Goal: Connect with others: Connect with others

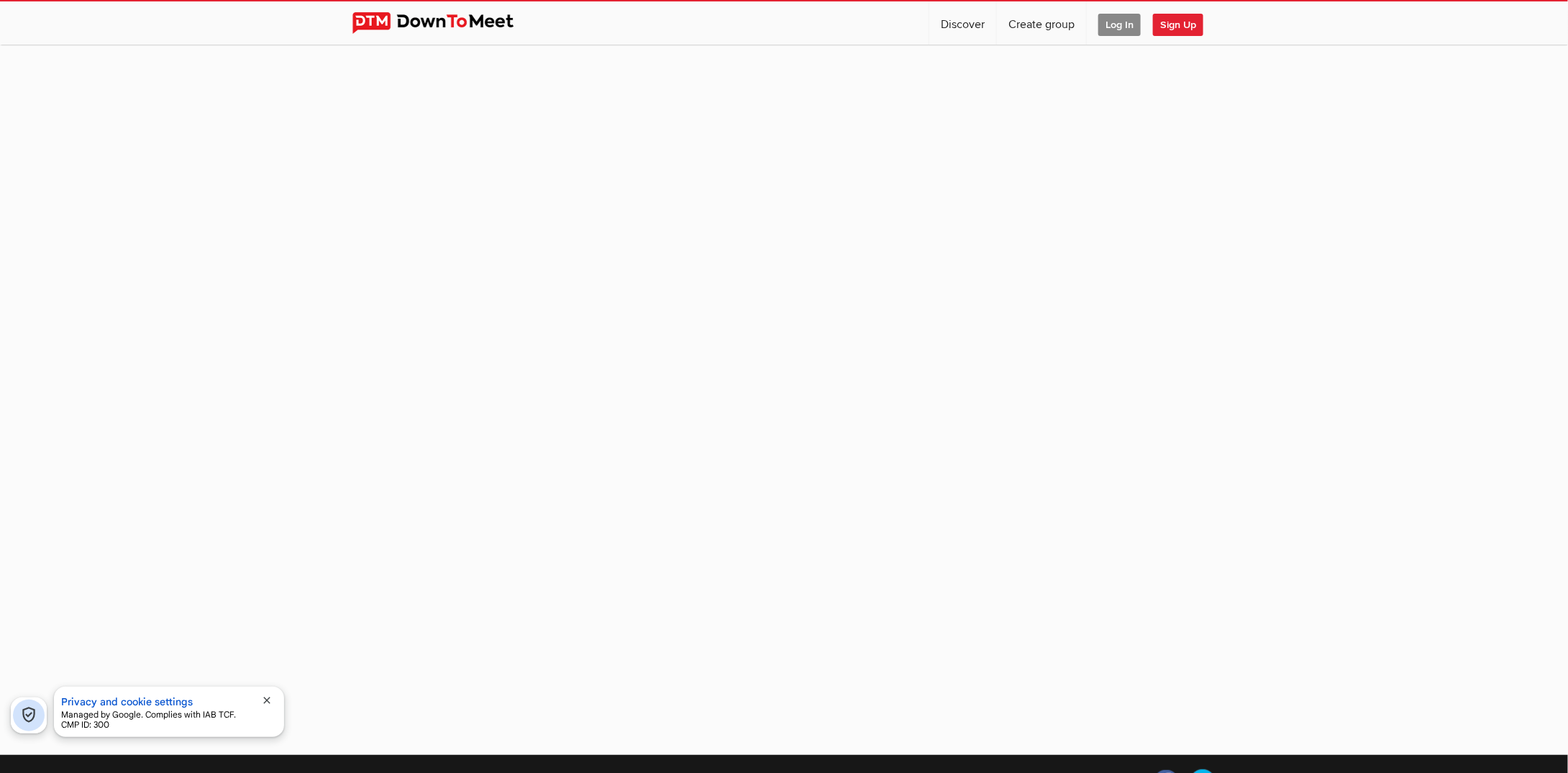
click at [266, 697] on span "close" at bounding box center [267, 700] width 12 height 12
click at [265, 658] on div "Privacy and cookie settings Managed by Google. Complies with IAB TCF. CMP ID: 3…" at bounding box center [168, 669] width 230 height 51
click at [1115, 27] on span "Log In" at bounding box center [1120, 25] width 42 height 23
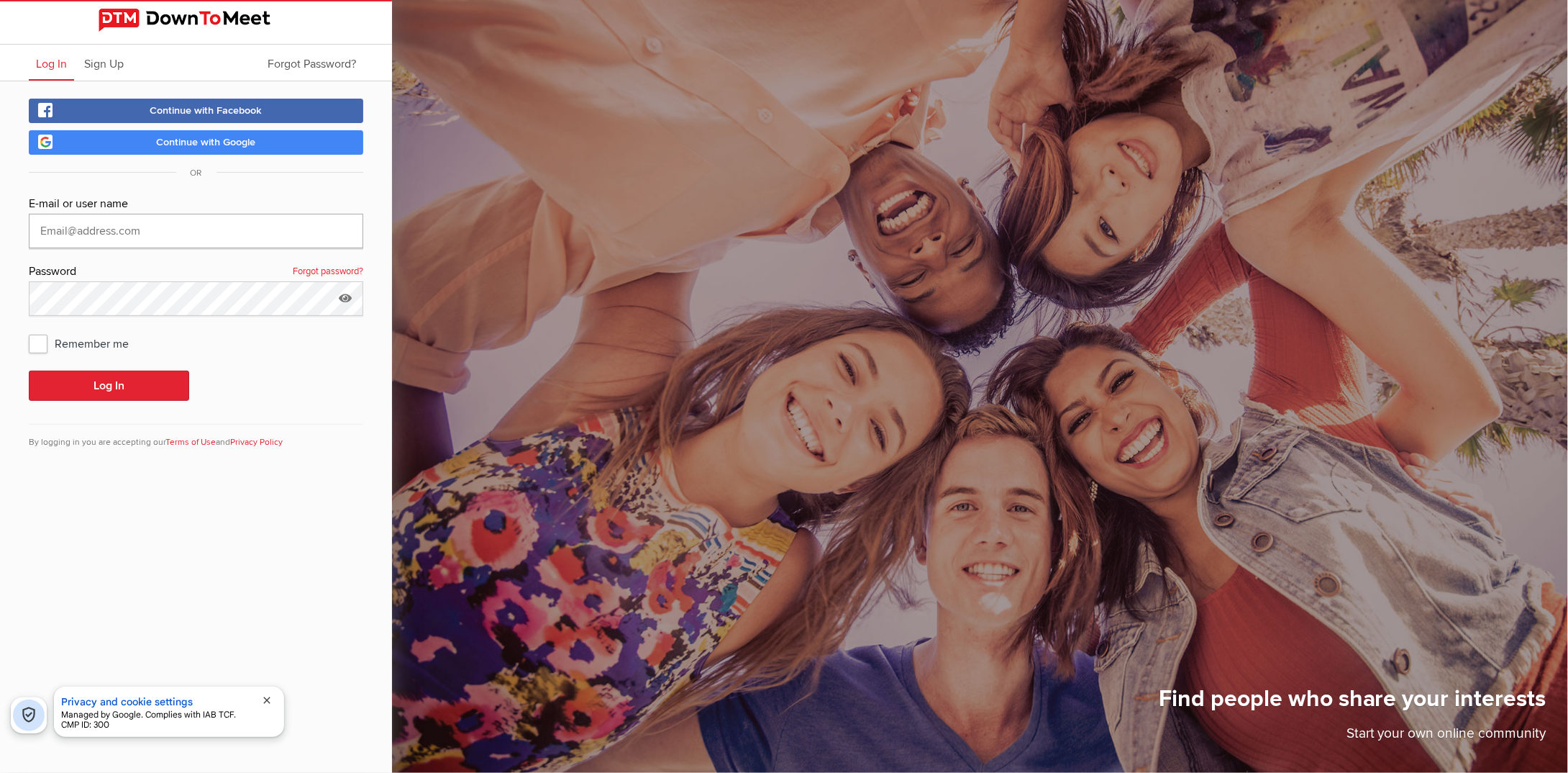
click at [199, 222] on input "text" at bounding box center [196, 231] width 334 height 34
type input "mhorrill.warringtongamers@virginmedia.com"
click at [42, 349] on span "Remember me" at bounding box center [86, 342] width 115 height 26
click at [29, 330] on input "Remember me" at bounding box center [28, 330] width 1 height 1
checkbox input "true"
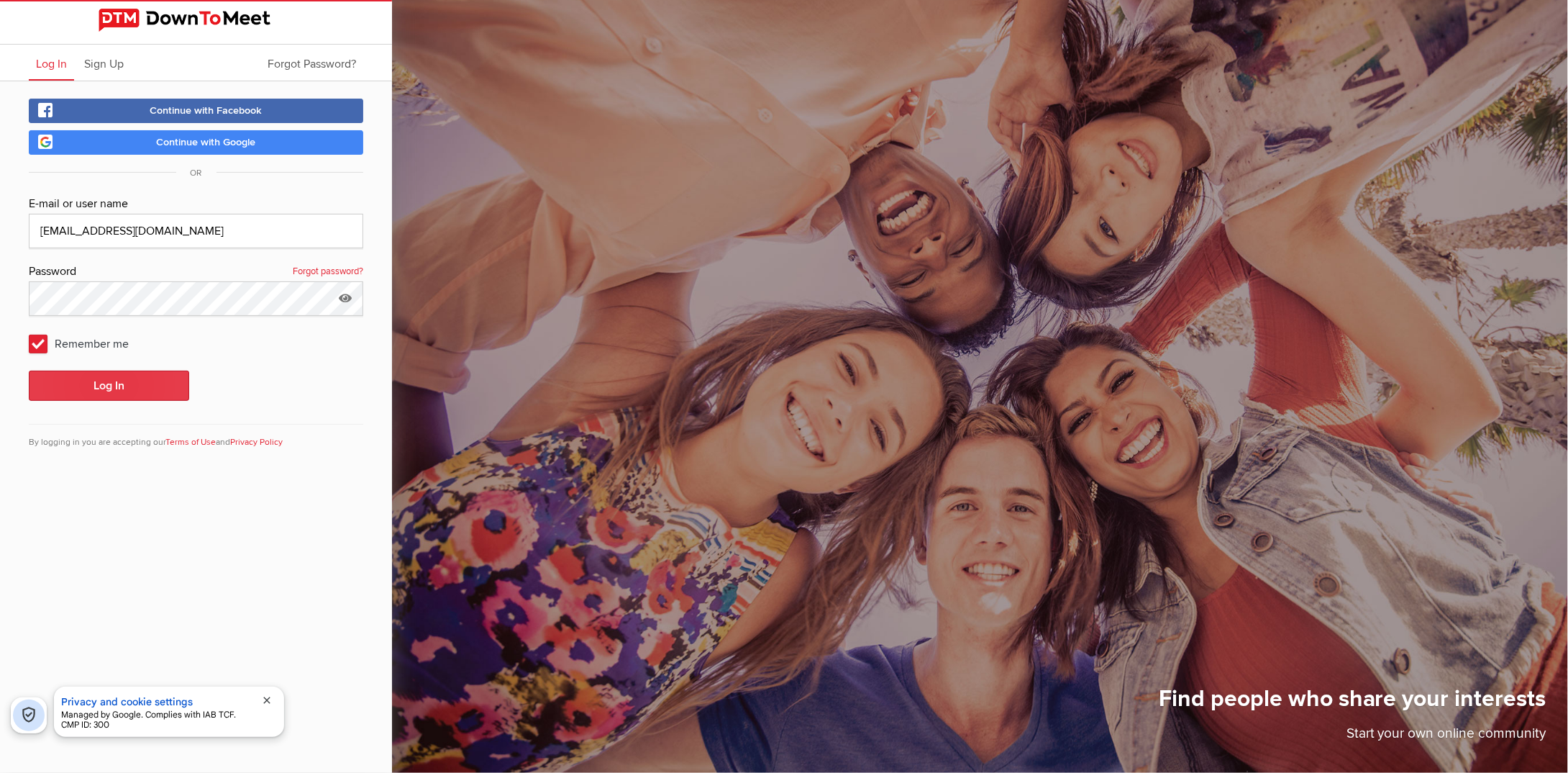
click at [80, 378] on button "Log In" at bounding box center [109, 385] width 161 height 30
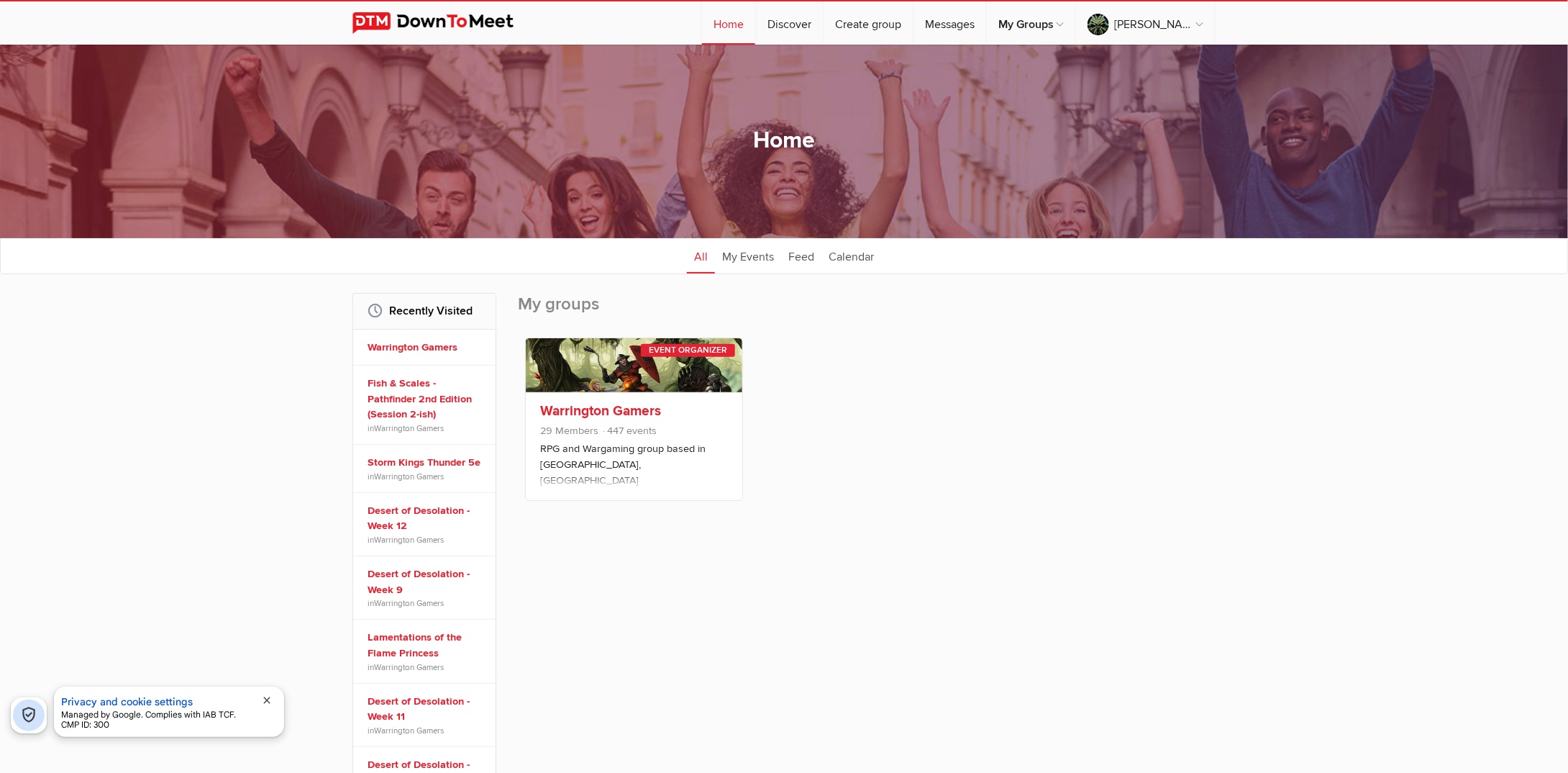
click at [611, 406] on link "Warrington Gamers" at bounding box center [600, 411] width 121 height 17
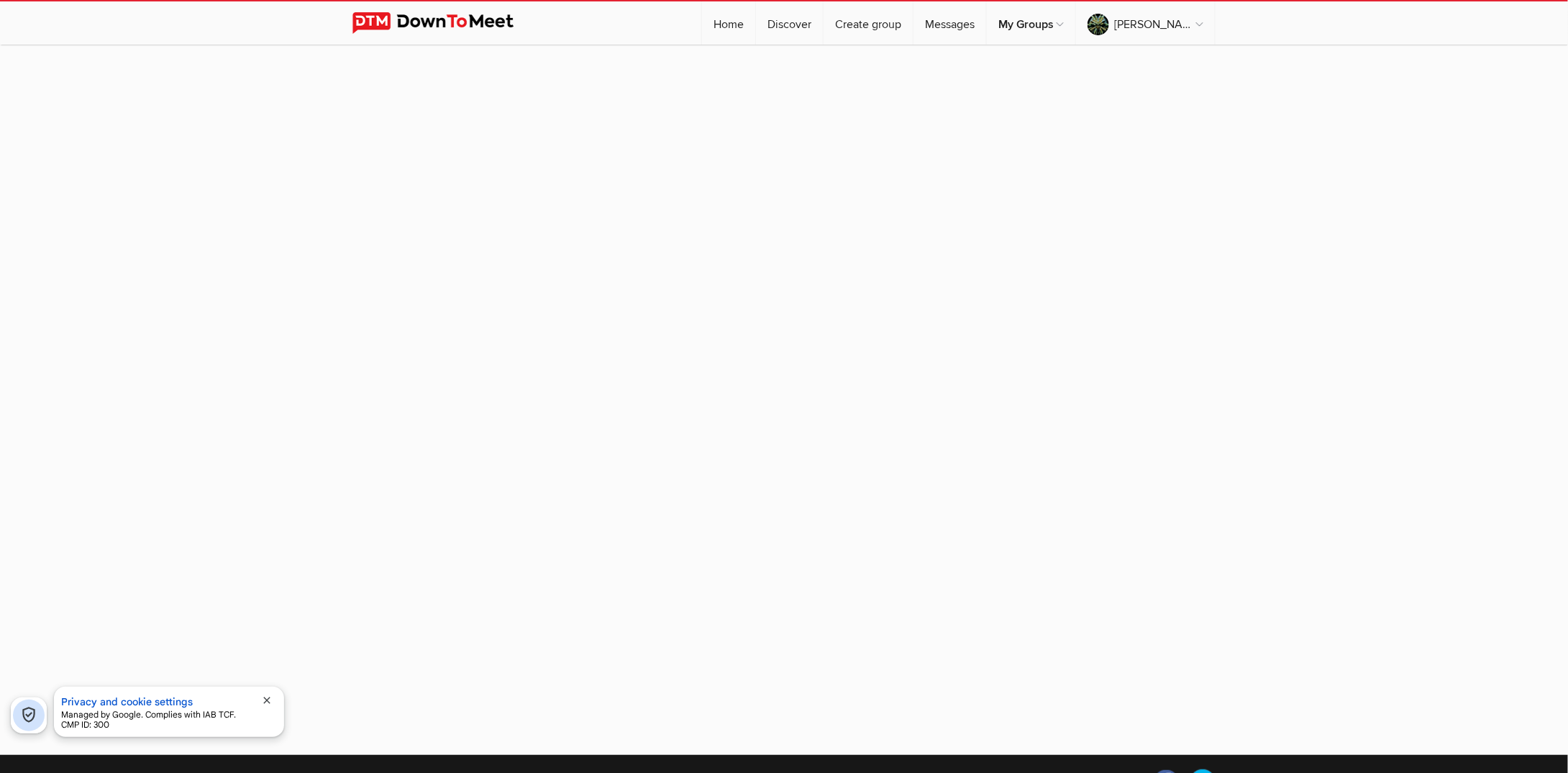
click at [268, 697] on span "close" at bounding box center [267, 700] width 12 height 12
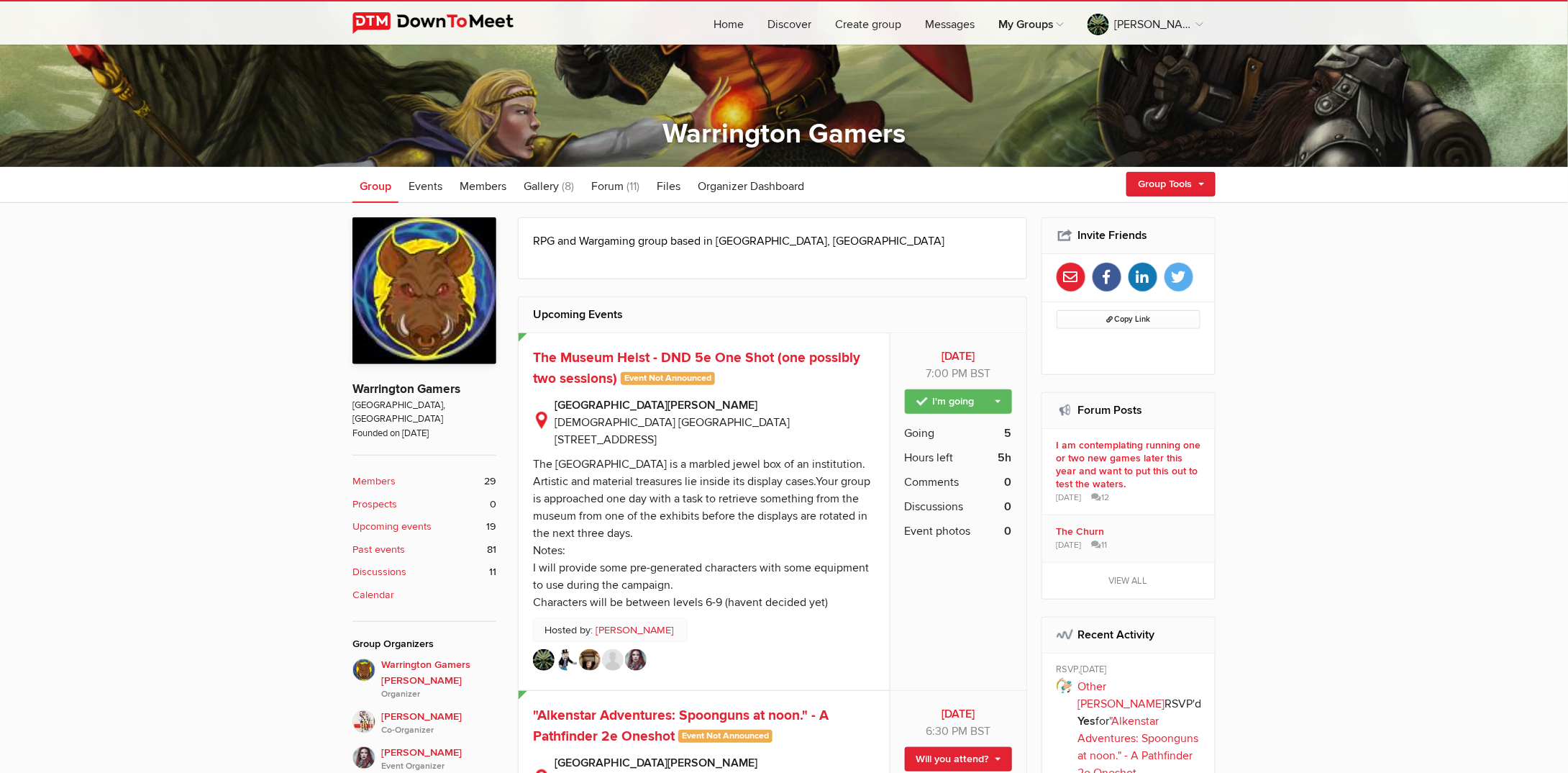
scroll to position [432, 0]
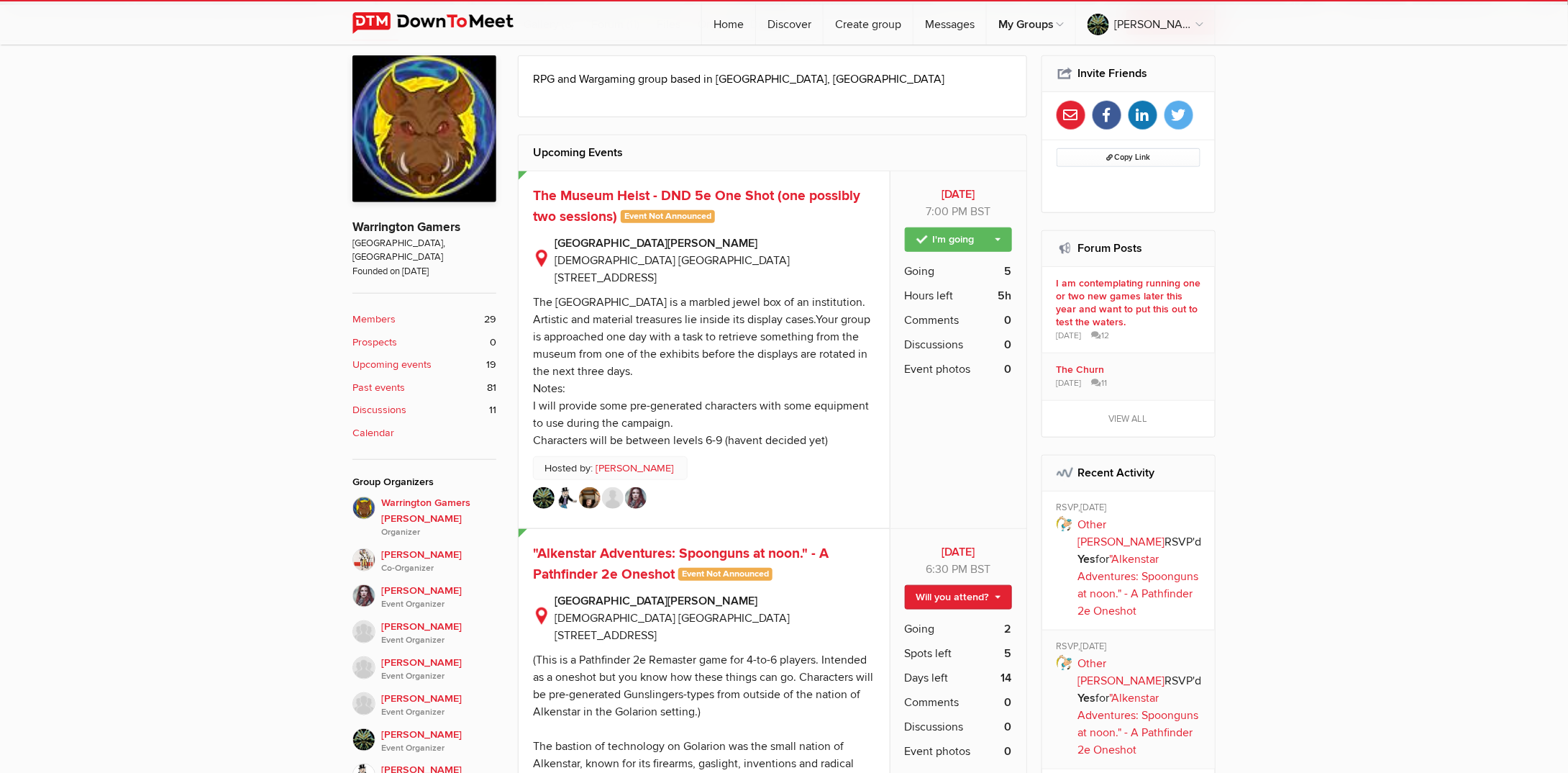
click at [613, 462] on link "Kate H Organizer" at bounding box center [635, 468] width 79 height 16
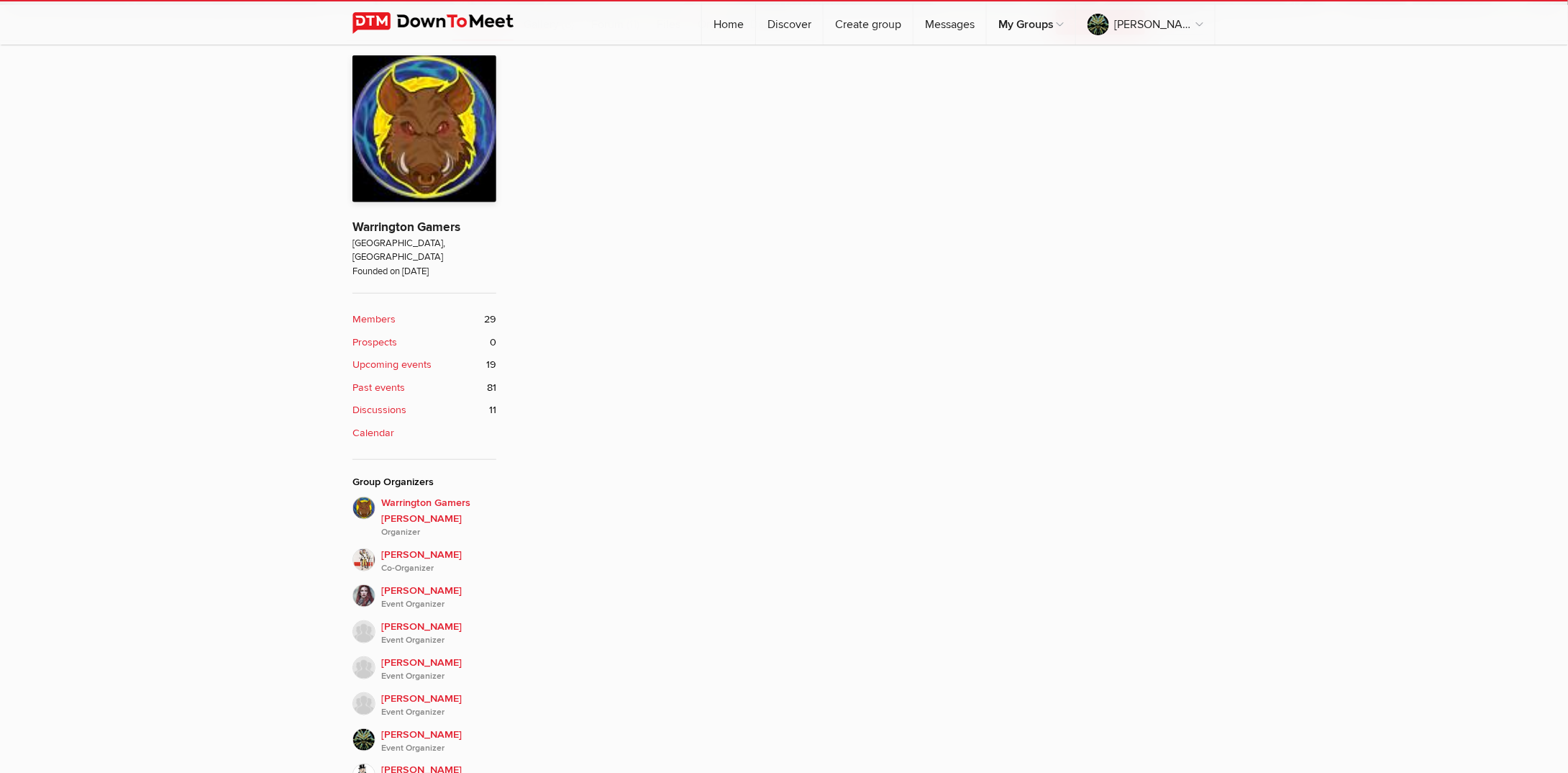
scroll to position [437, 0]
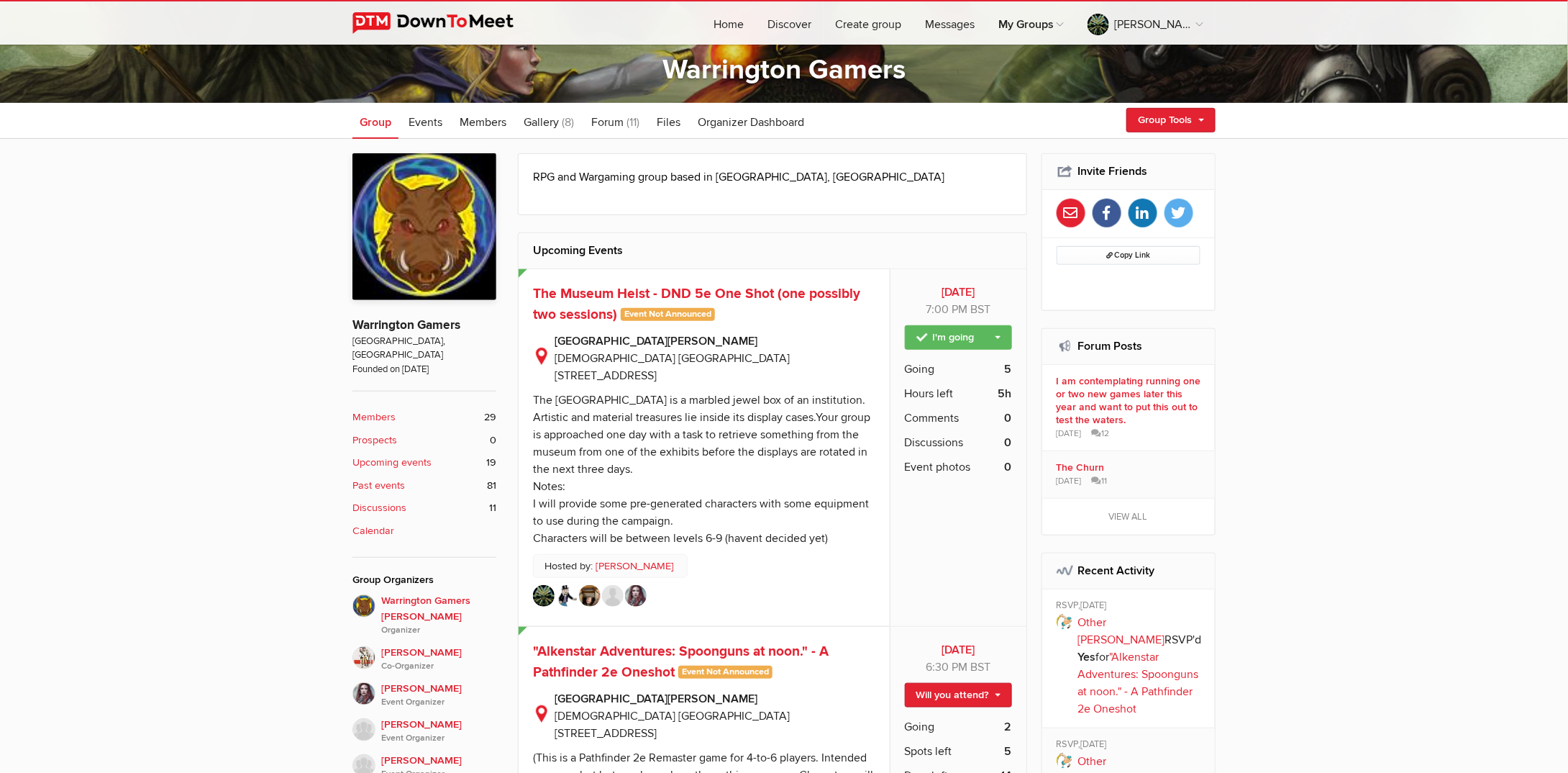
scroll to position [432, 0]
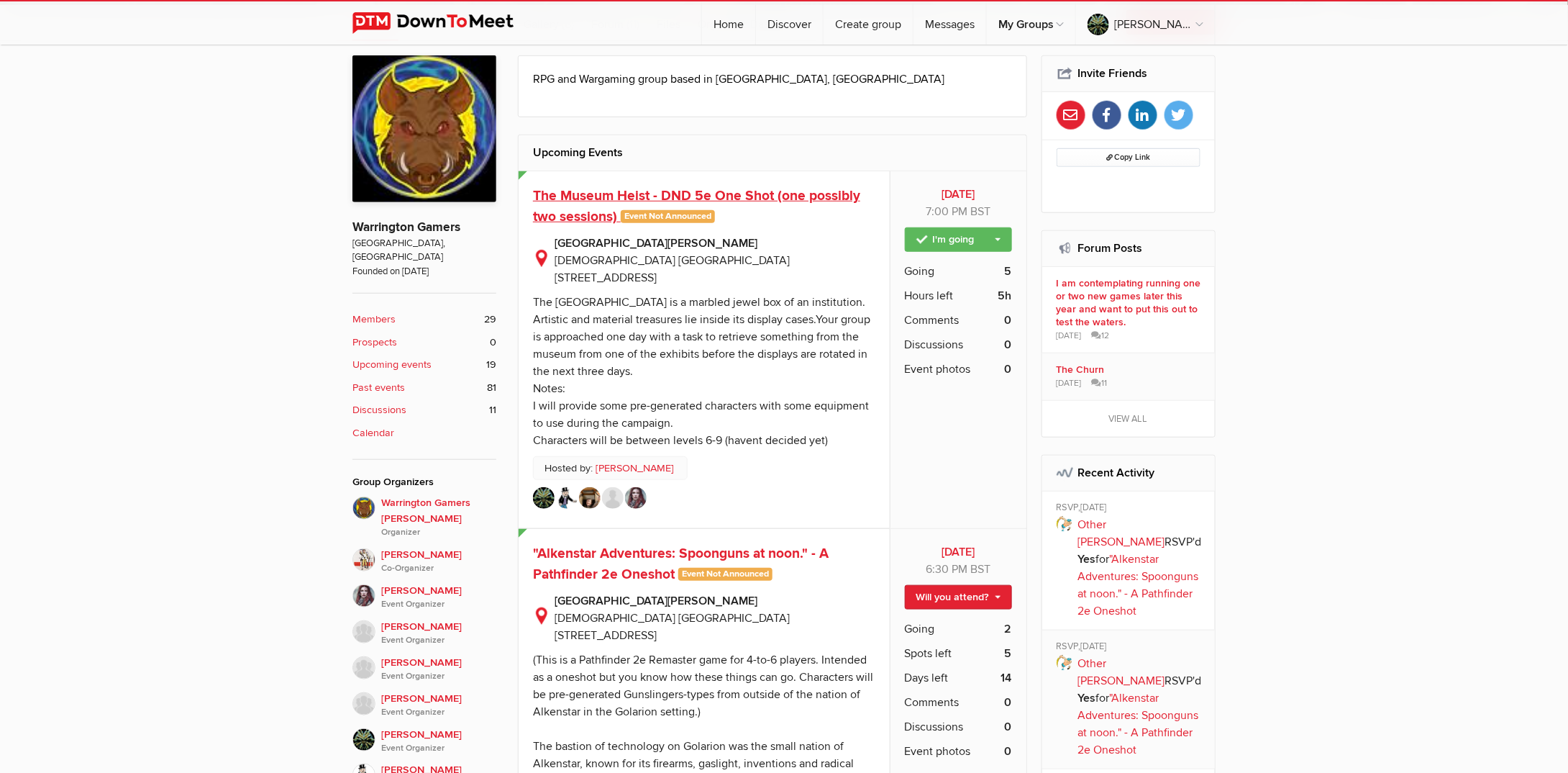
click at [751, 199] on span "The Museum Heist - DND 5e One Shot (one possibly two sessions)" at bounding box center [697, 206] width 327 height 38
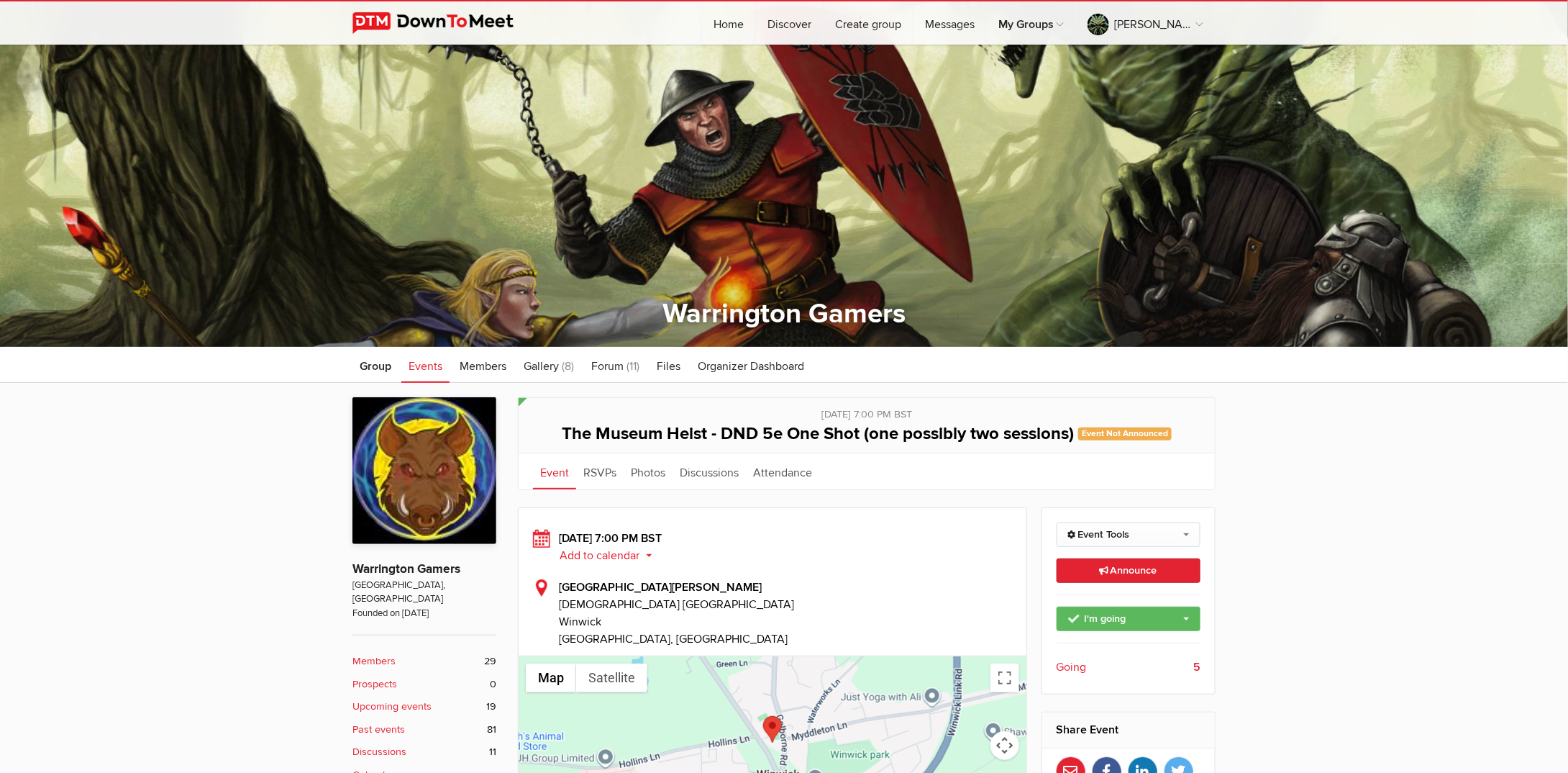
scroll to position [72, 0]
